Goal: Task Accomplishment & Management: Manage account settings

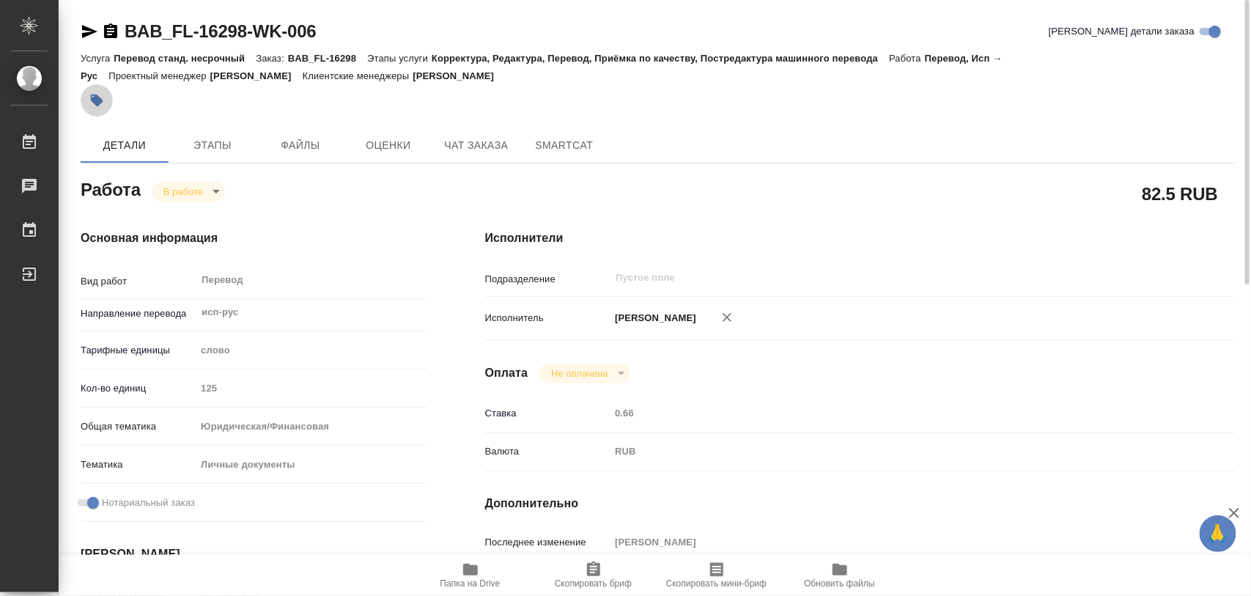
click at [96, 97] on icon "button" at bounding box center [97, 101] width 12 height 12
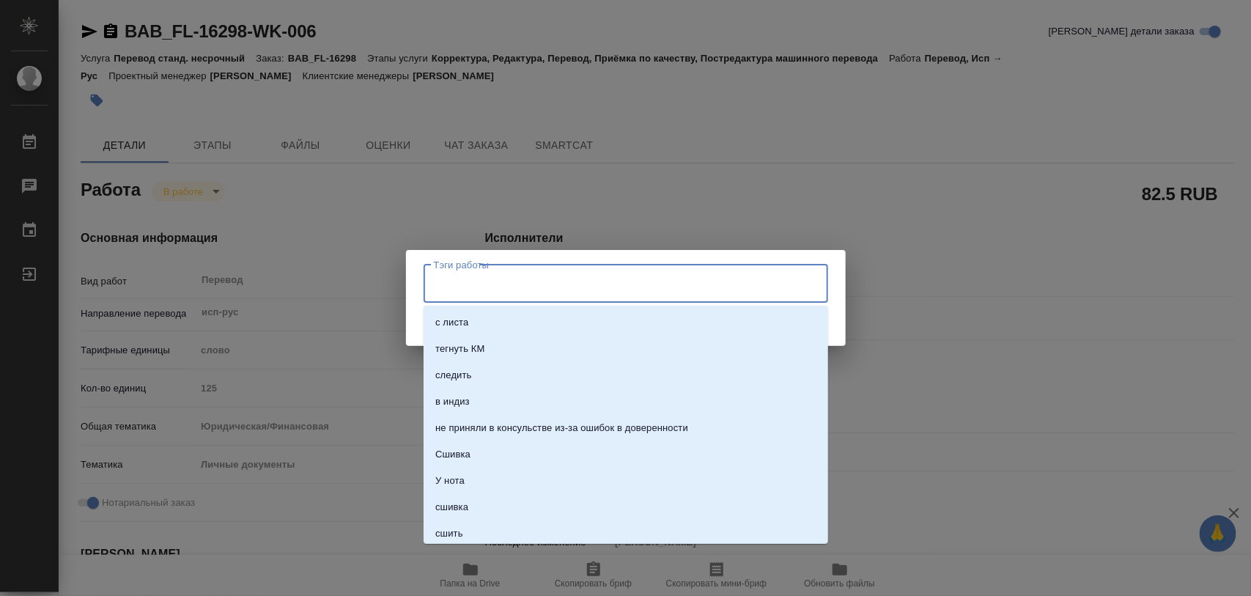
click at [454, 280] on input "Тэги работы" at bounding box center [611, 283] width 363 height 25
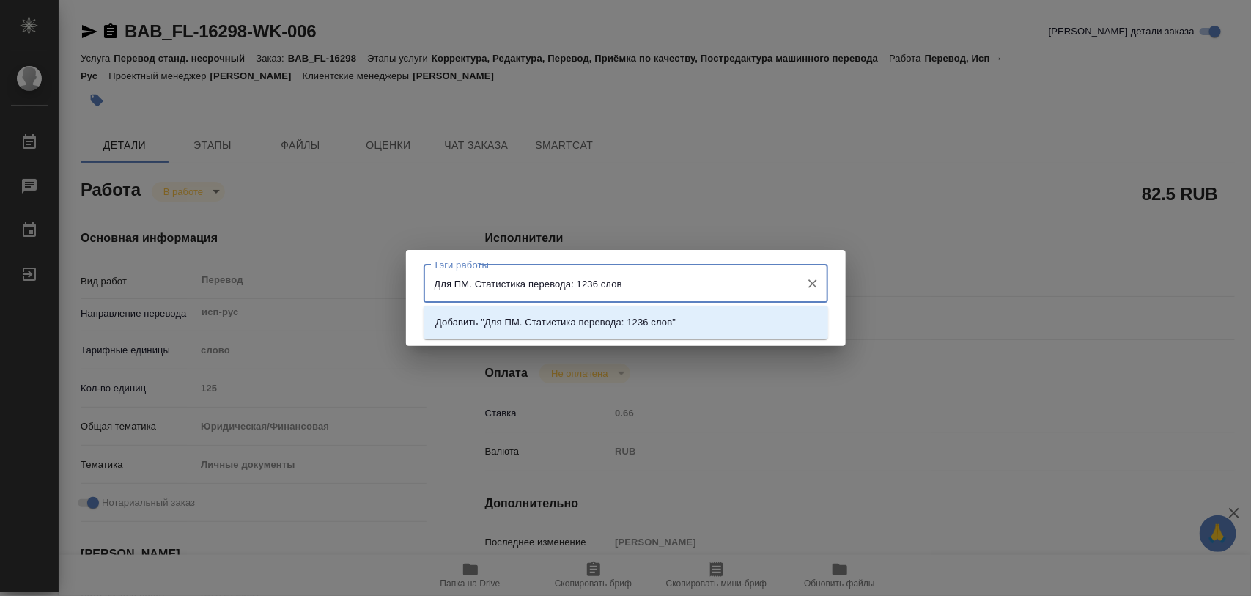
type input "Для ПМ. Статистика перевода: 1236 слов."
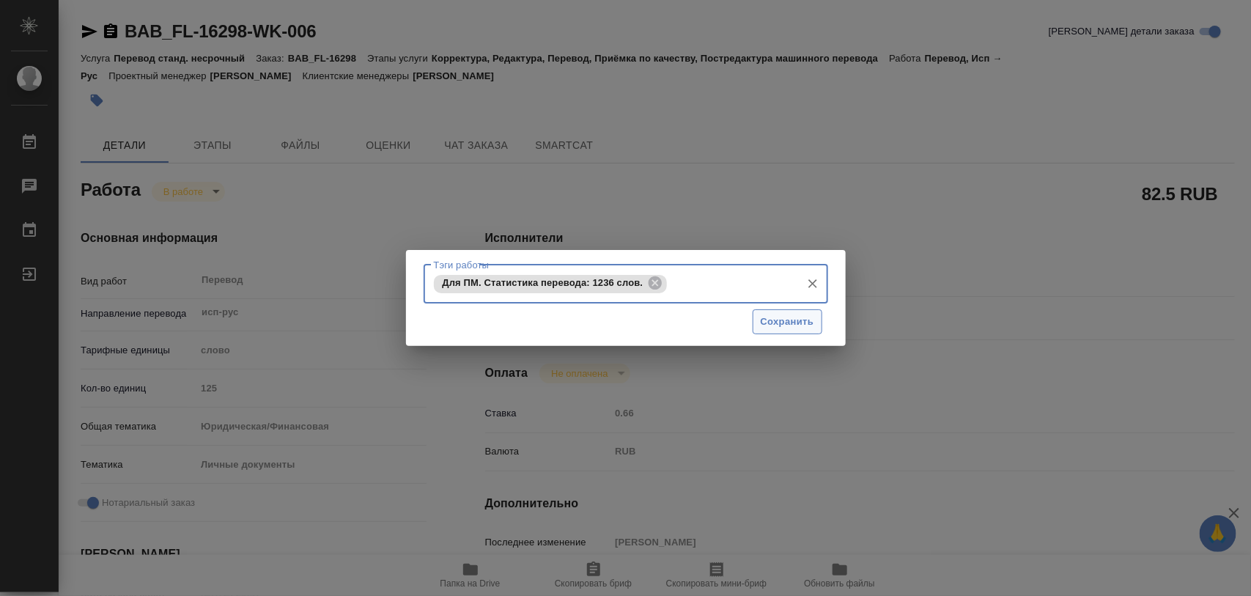
click at [814, 317] on button "Сохранить" at bounding box center [788, 322] width 70 height 26
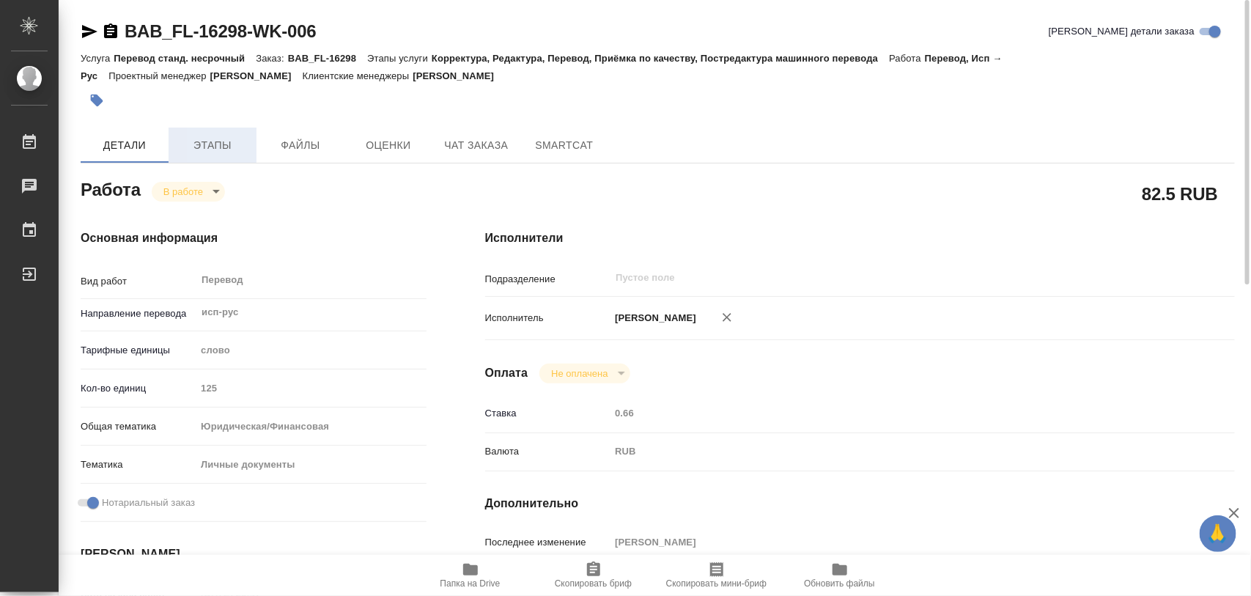
type input "inProgress"
type input "исп-рус"
type input "5a8b1489cc6b4906c91bfd90"
type input "125"
type input "yr-fn"
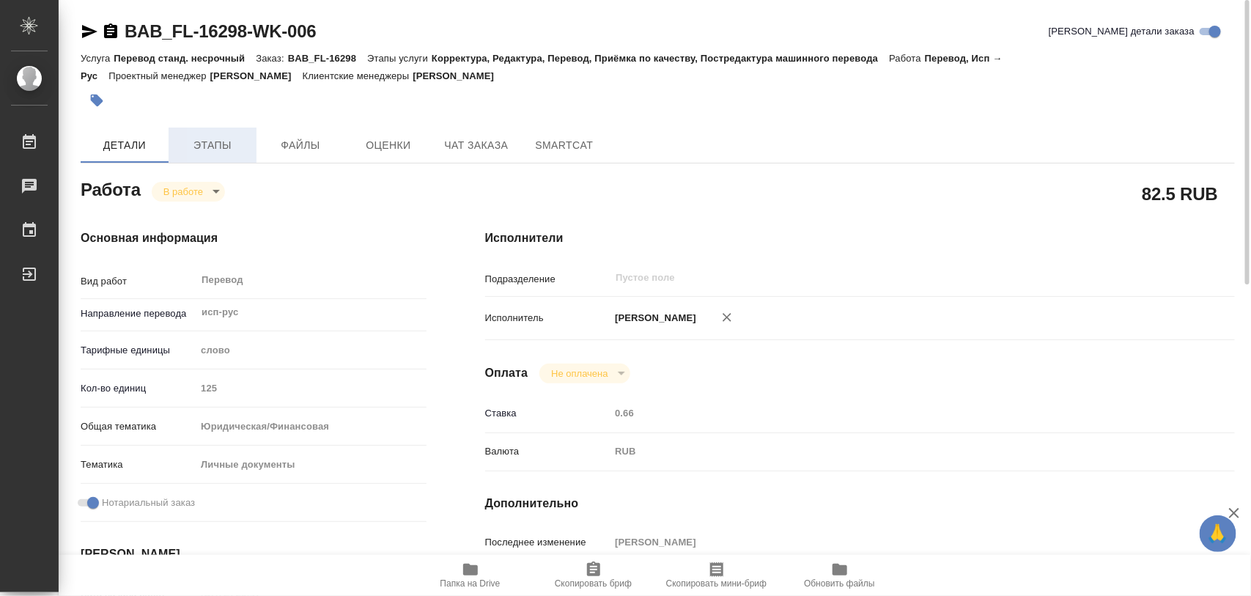
type input "5a8b8b956a9677013d343cfe"
checkbox input "true"
type input "07.08.2025 20:47"
type input "08.08.2025 11:09"
type input "12.08.2025 14:00"
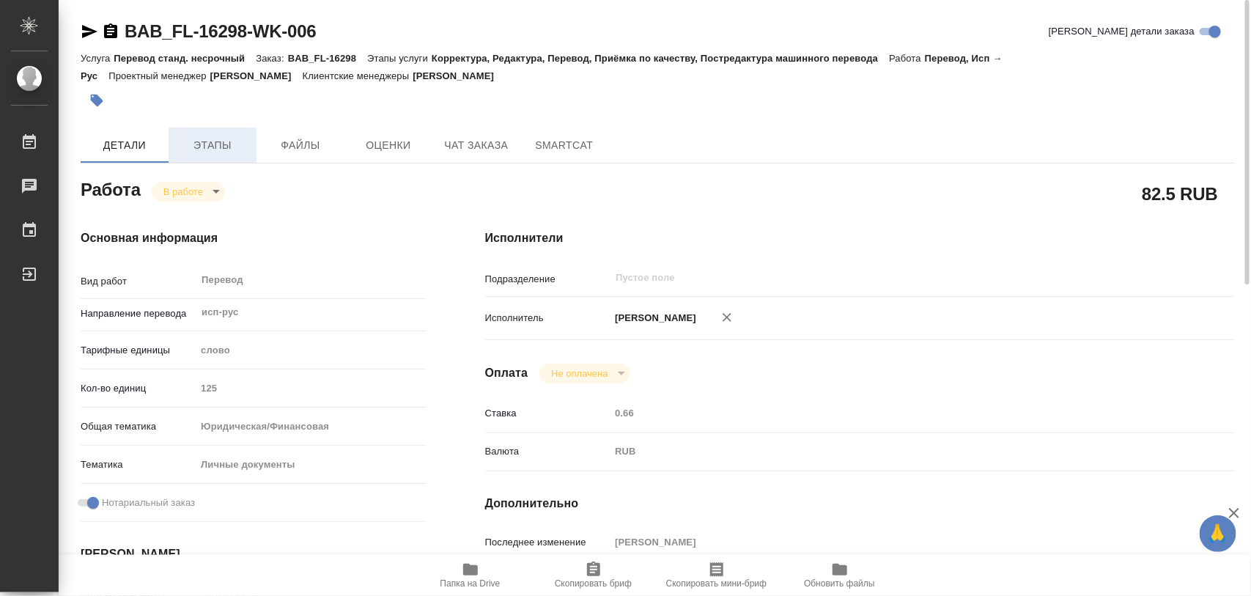
type input "12.08.2025 15:00"
type input "notPayed"
type input "0.66"
type input "RUB"
type input "[PERSON_NAME]"
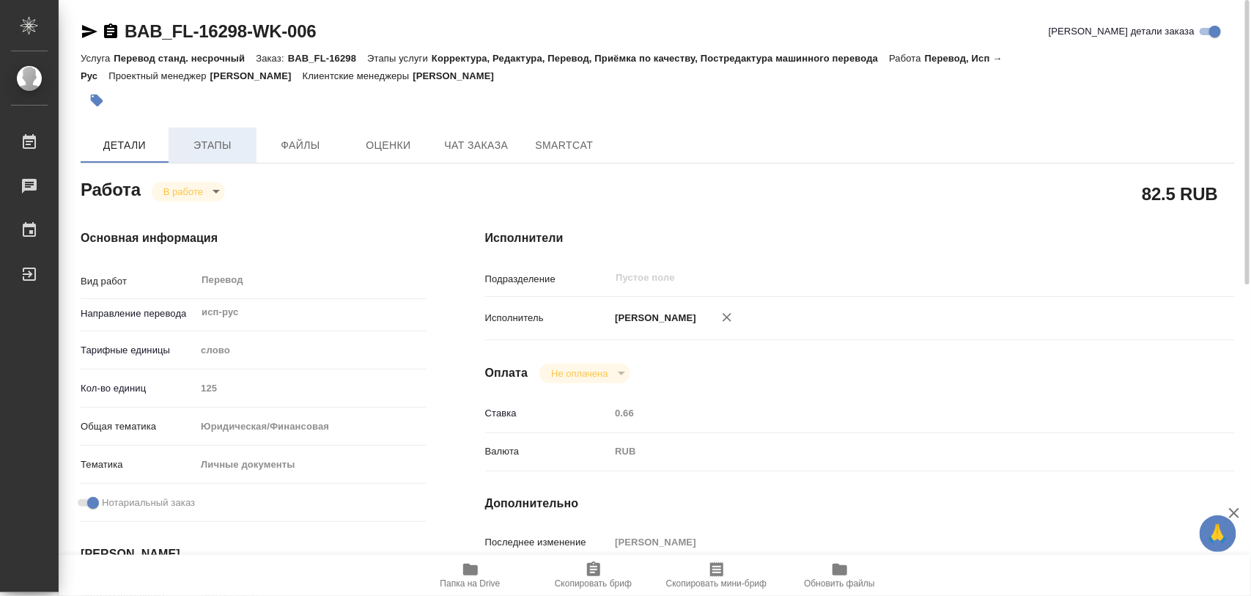
type input "BAB_FL-16298"
type input "Перевод станд. несрочный"
type input "Корректура, Редактура, Перевод, Приёмка по качеству, Постредактура машинного пе…"
type input "[PERSON_NAME]"
type input "/Clients/FL_BAB/Orders/BAB_FL-16298"
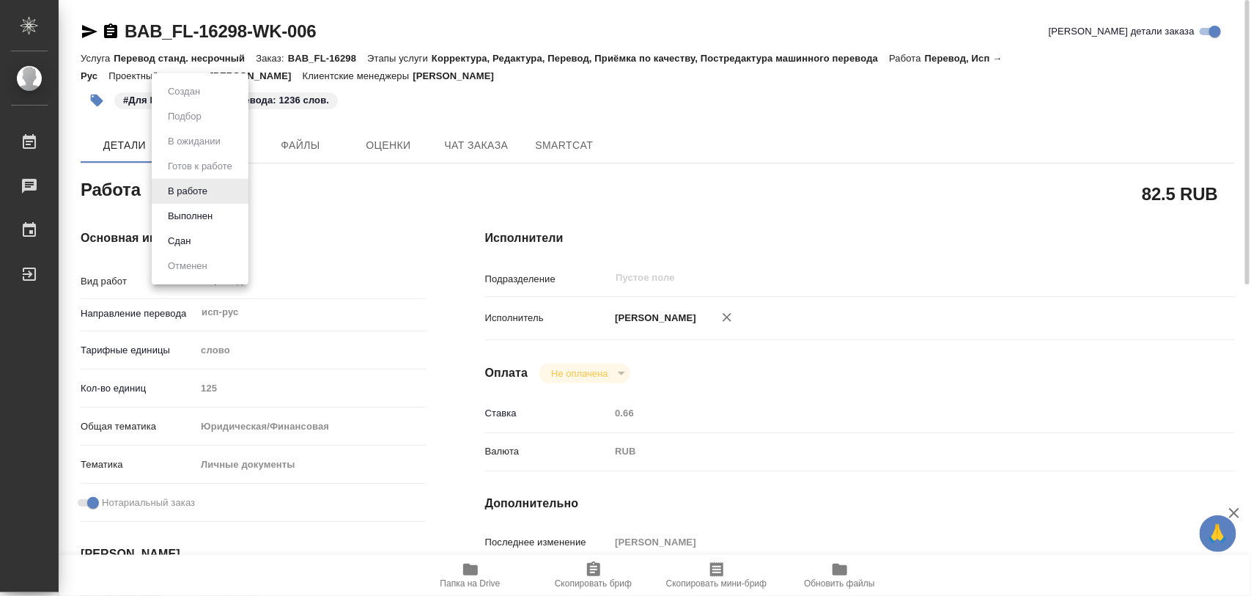
click at [218, 196] on body "🙏 .cls-1 fill:#fff; AWATERA Iglakov Maksim Работы 0 Чаты График Выйти BAB_FL-16…" at bounding box center [625, 298] width 1251 height 596
click at [194, 211] on button "Выполнен" at bounding box center [189, 216] width 53 height 16
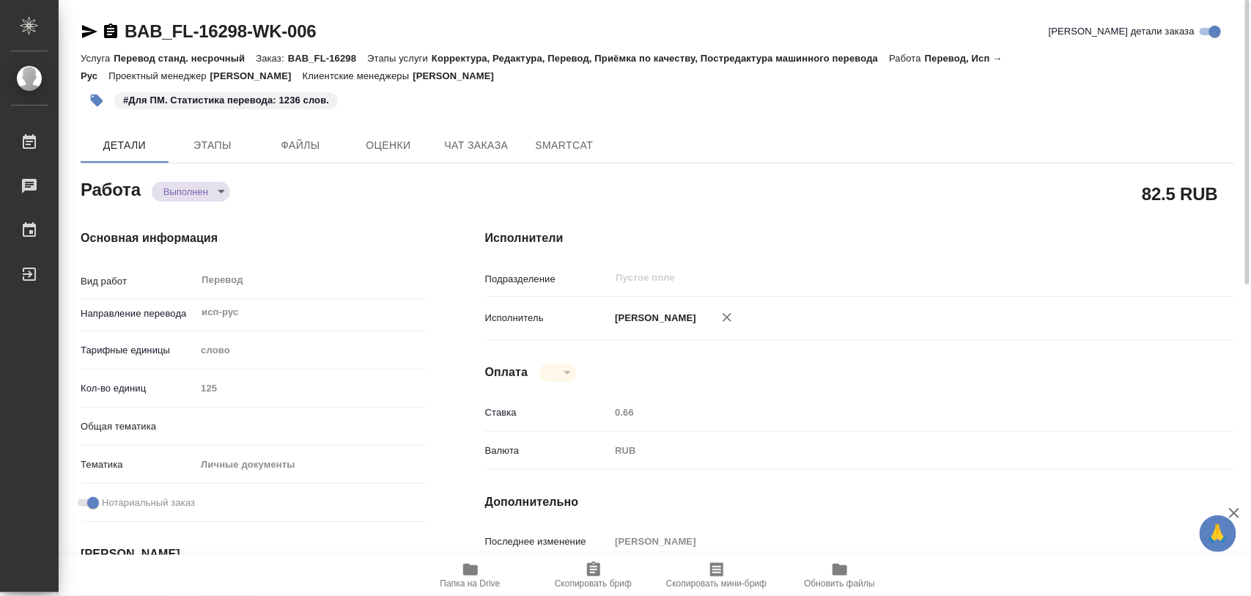
type textarea "x"
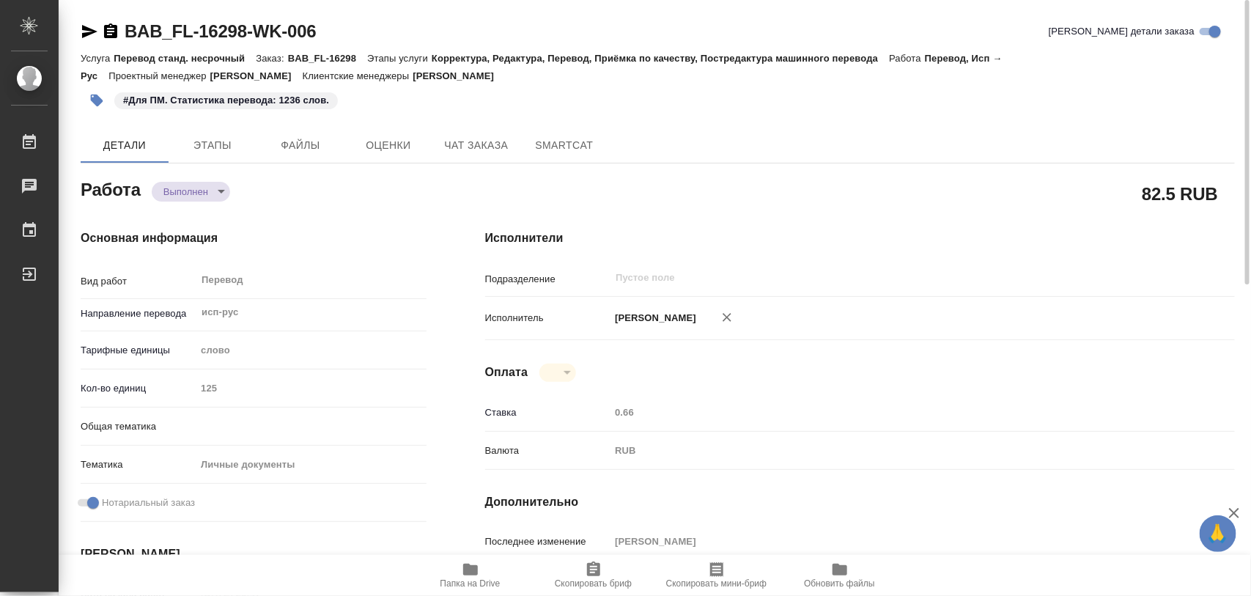
type textarea "x"
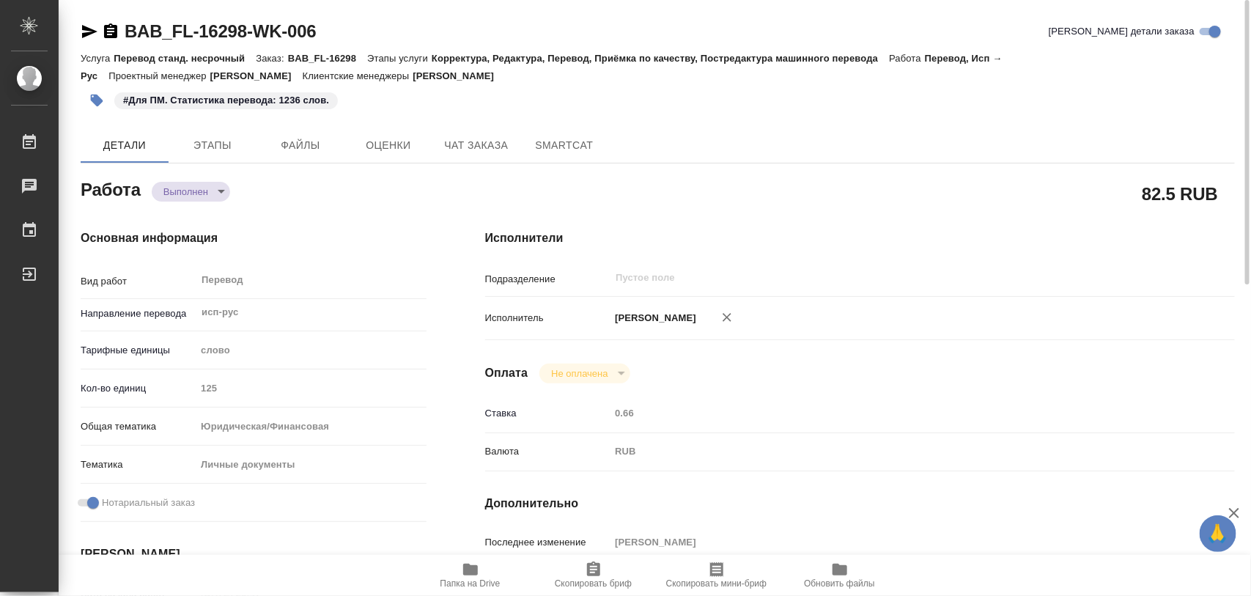
type textarea "x"
